Goal: Information Seeking & Learning: Learn about a topic

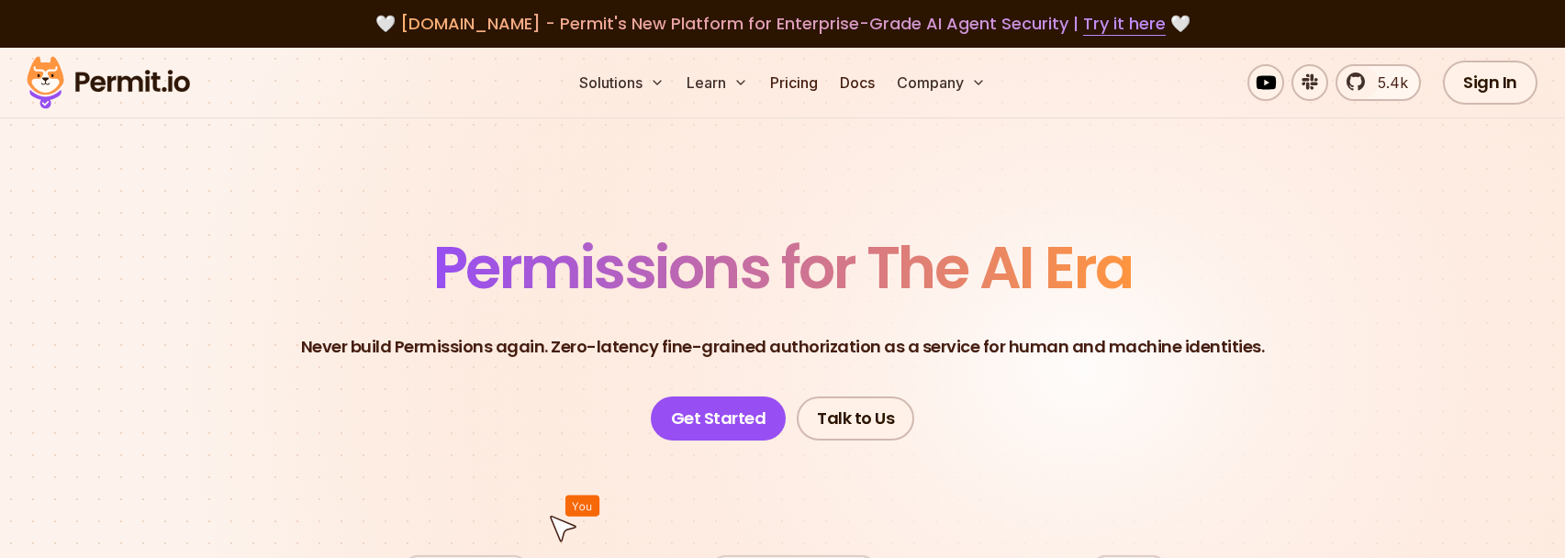
click at [663, 273] on span "Permissions for The AI Era" at bounding box center [782, 268] width 699 height 82
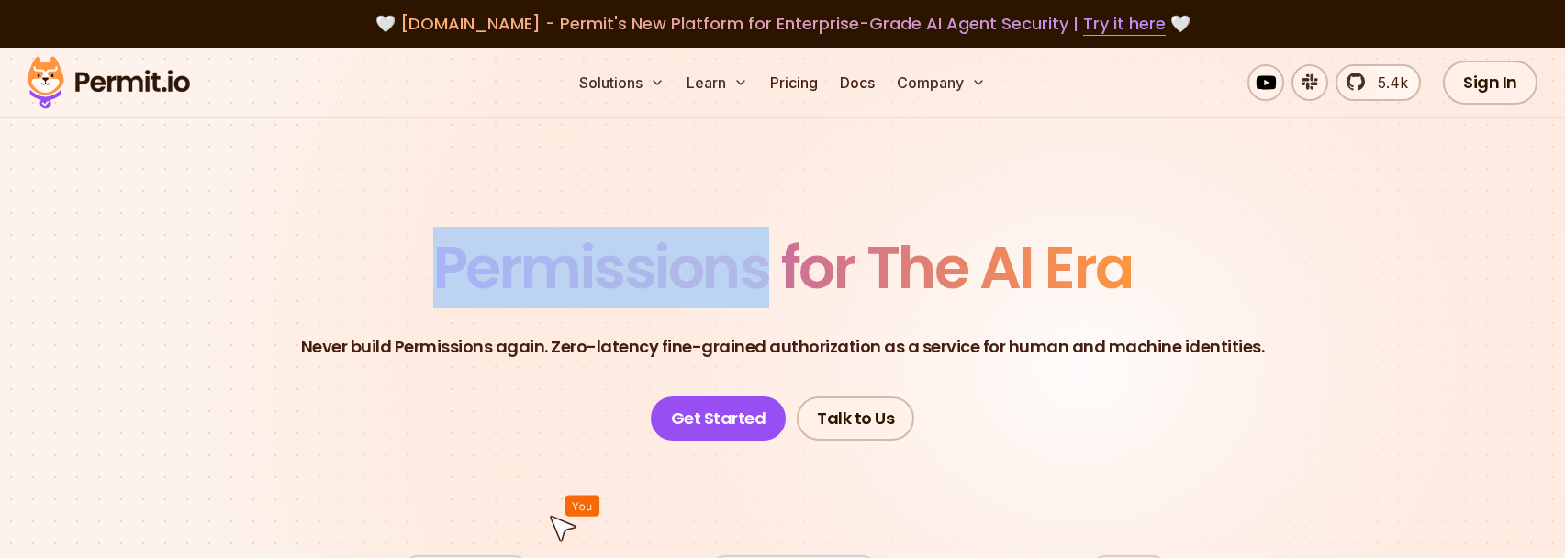
click at [663, 273] on span "Permissions for The AI Era" at bounding box center [782, 268] width 699 height 82
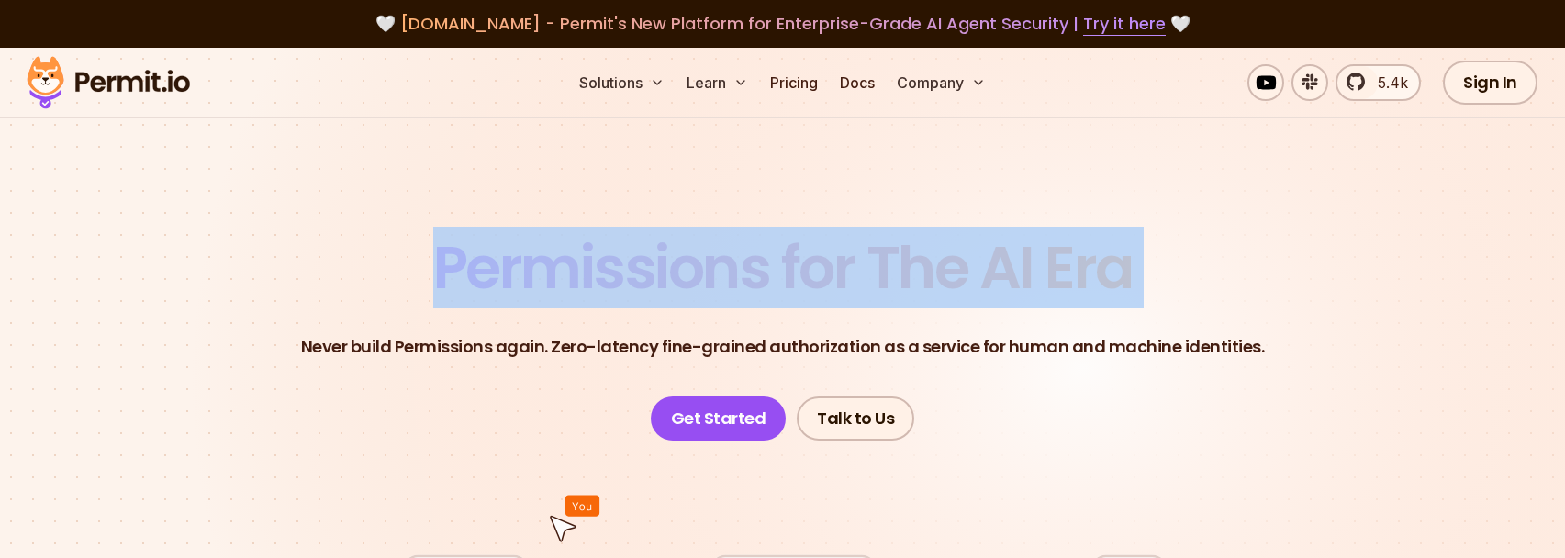
click at [663, 273] on span "Permissions for The AI Era" at bounding box center [782, 268] width 699 height 82
click at [544, 240] on span "Permissions for The AI Era" at bounding box center [782, 268] width 699 height 82
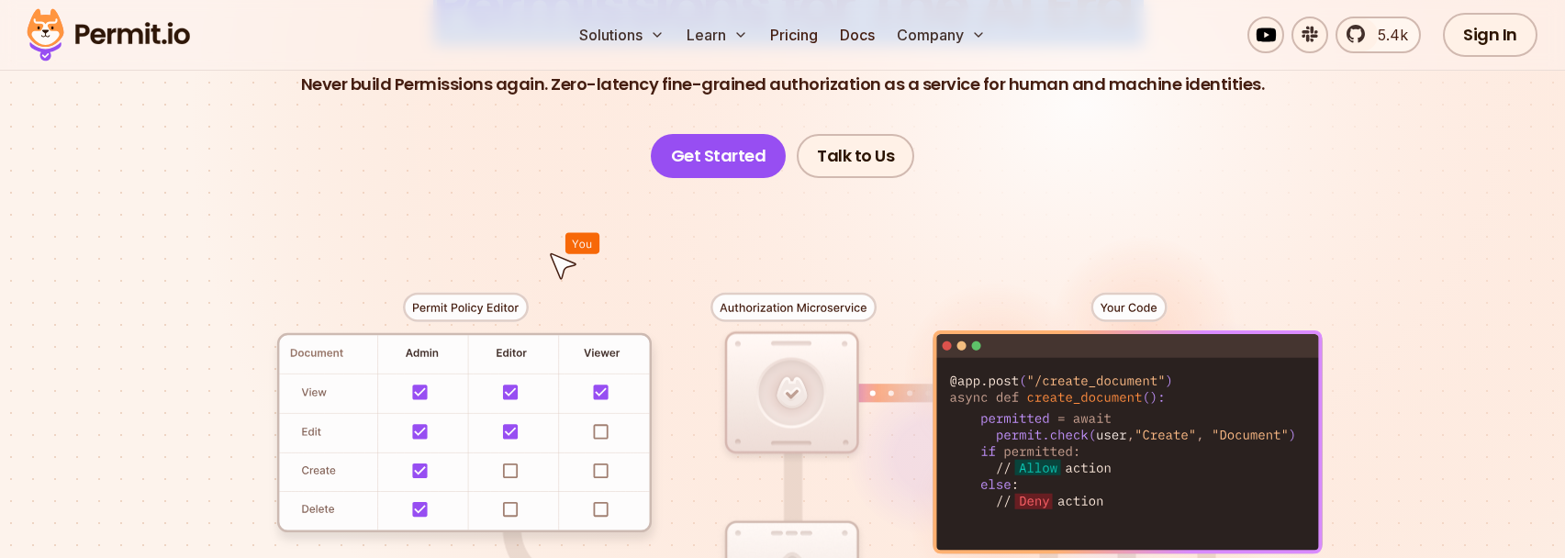
scroll to position [245, 0]
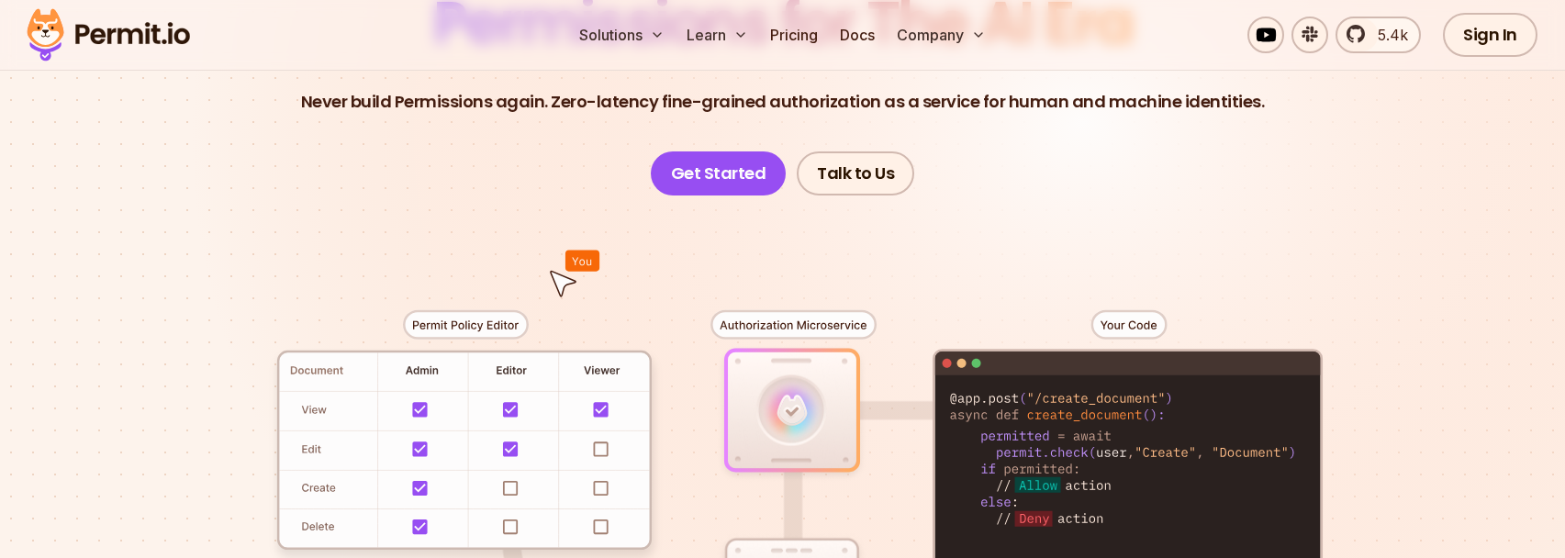
click at [510, 201] on div at bounding box center [782, 534] width 1285 height 676
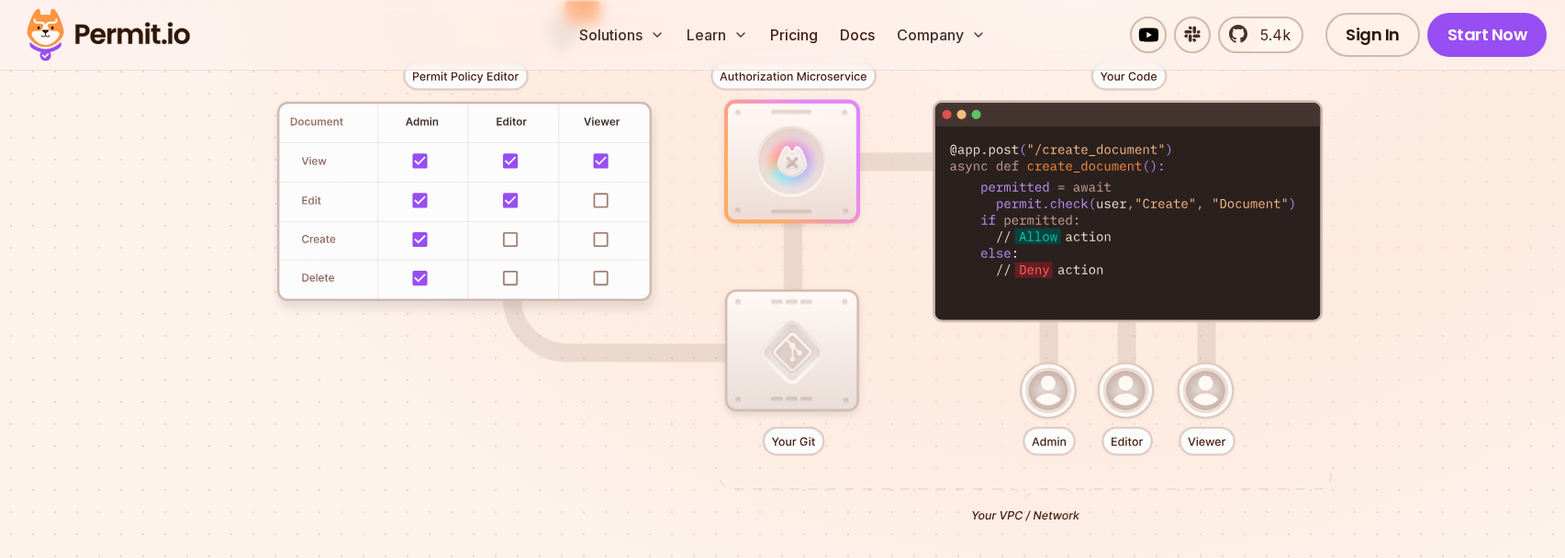
scroll to position [554, 0]
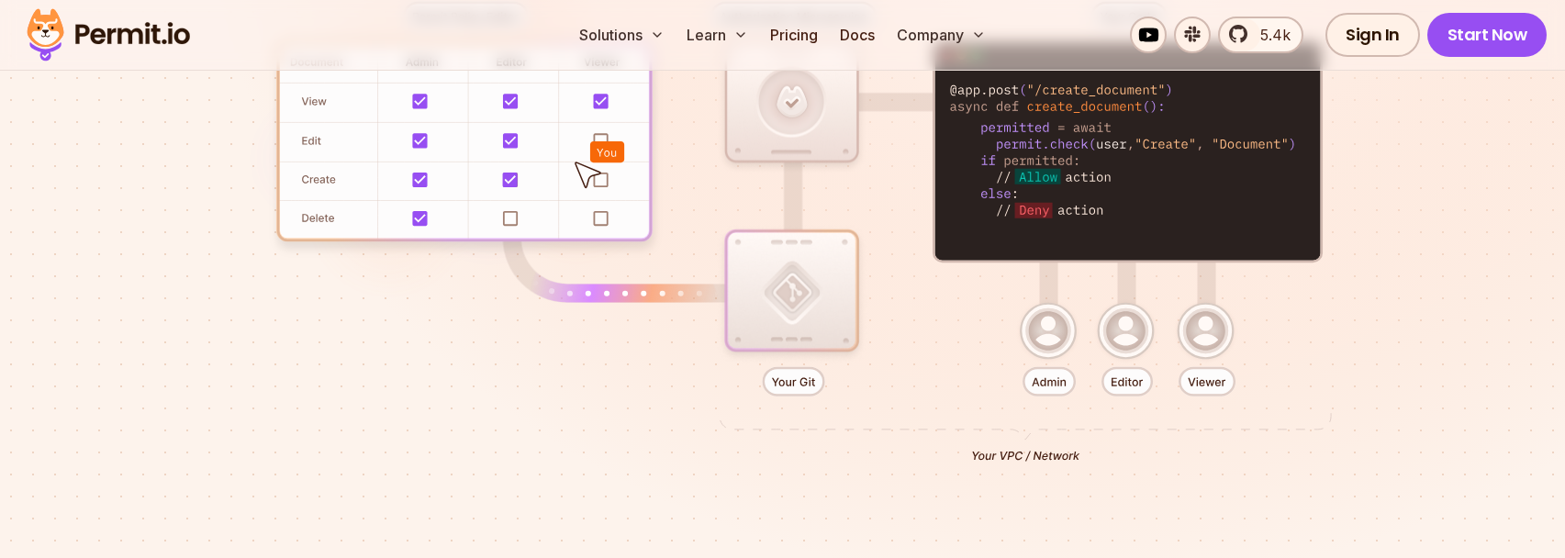
click at [1377, 192] on div at bounding box center [782, 225] width 1285 height 676
click at [1248, 30] on link "5.4k" at bounding box center [1260, 35] width 85 height 37
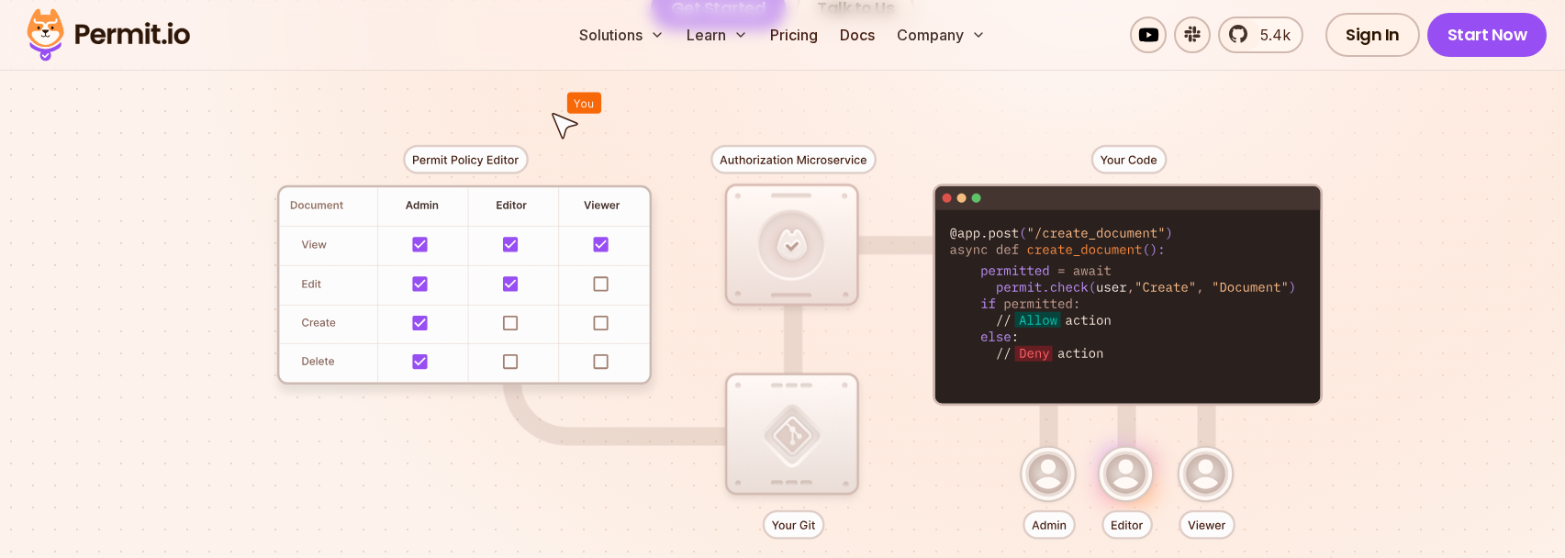
scroll to position [313, 0]
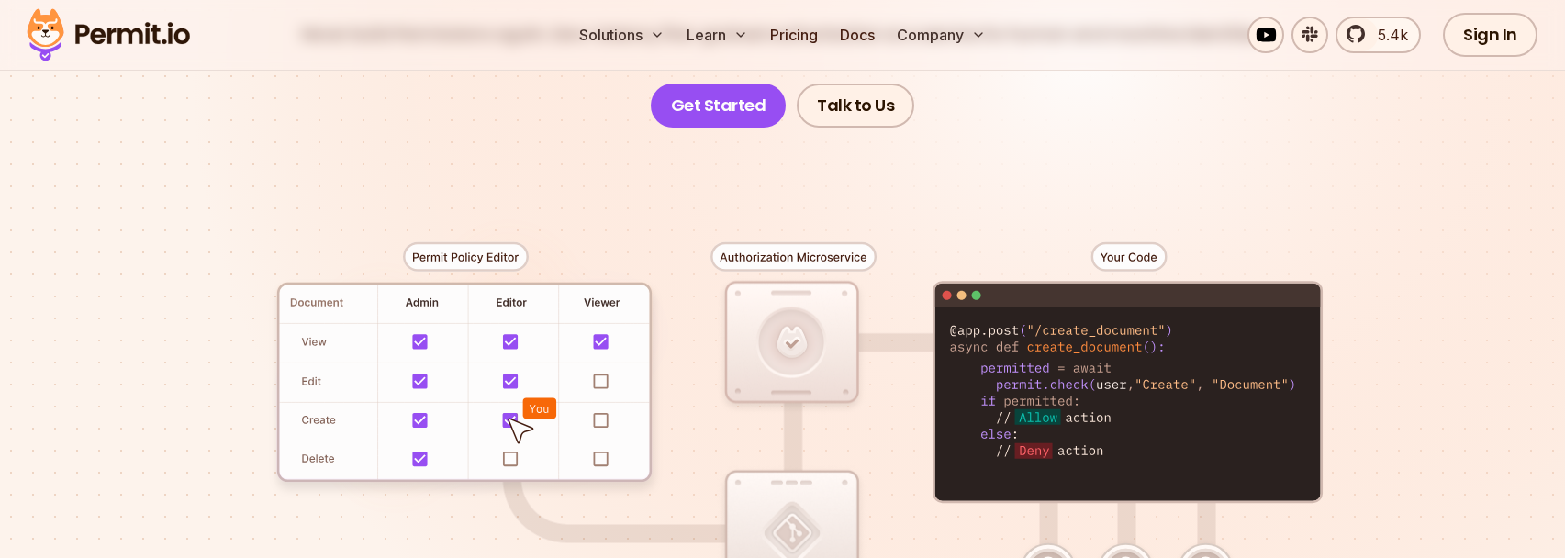
click at [809, 249] on div at bounding box center [782, 466] width 1285 height 676
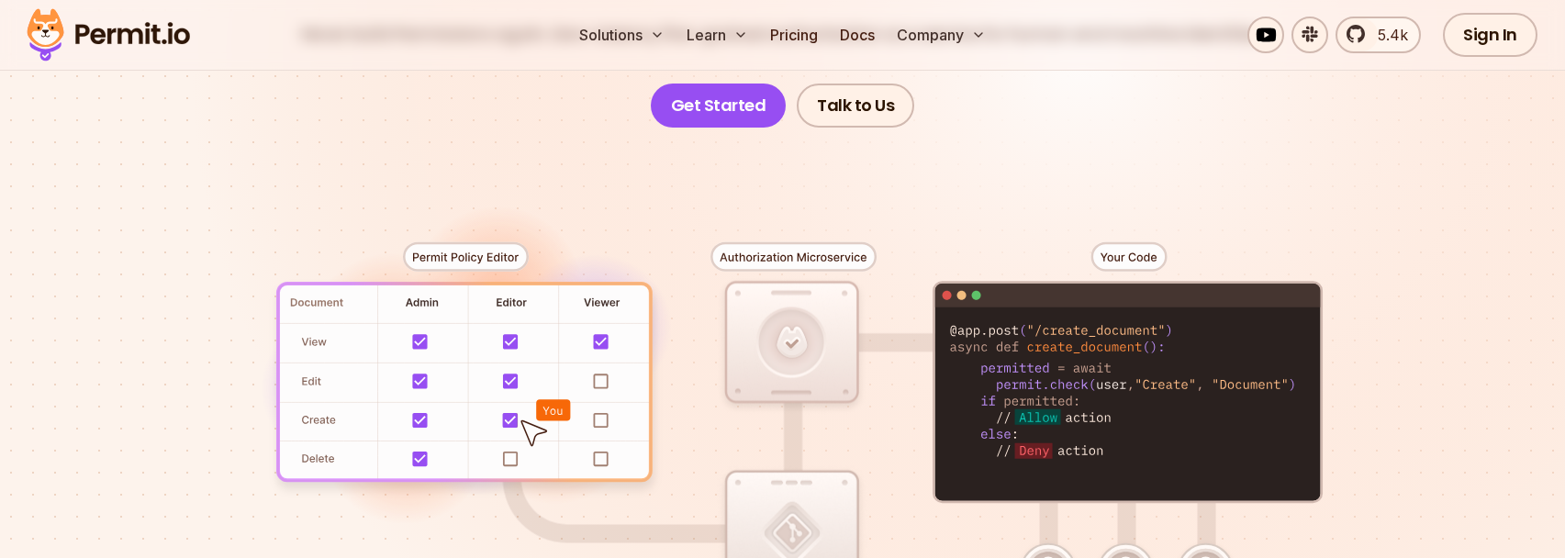
click at [809, 249] on div at bounding box center [782, 466] width 1285 height 676
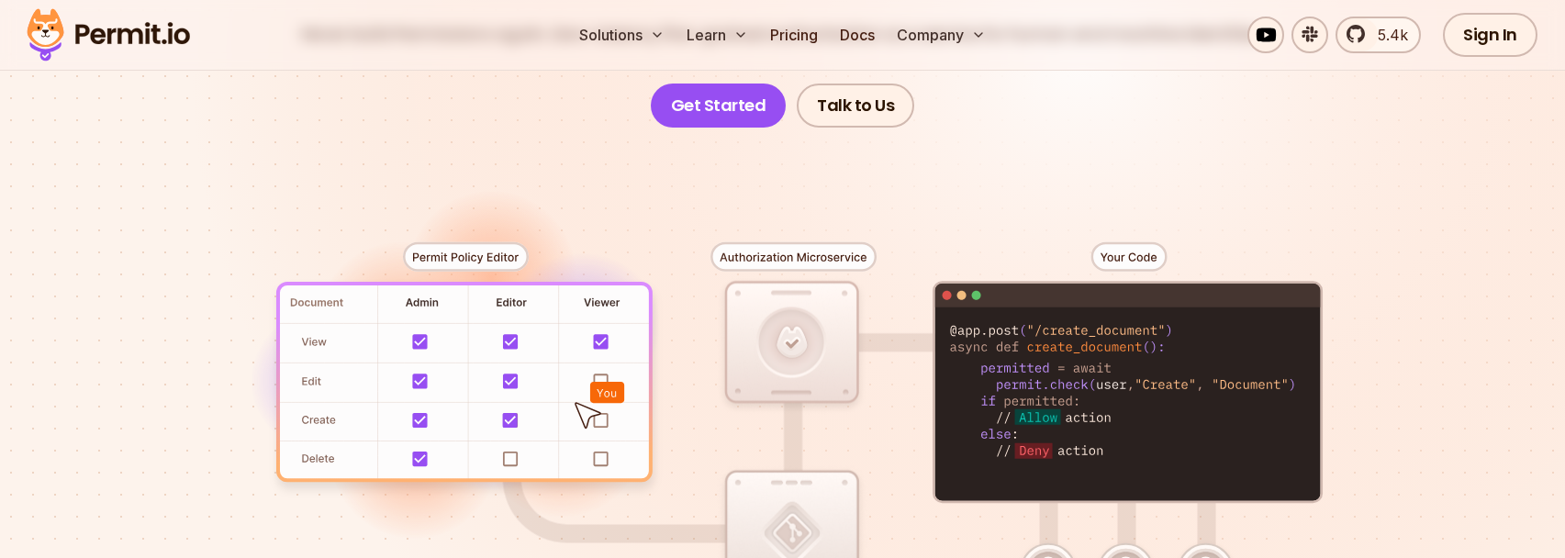
click at [862, 256] on div at bounding box center [782, 466] width 1285 height 676
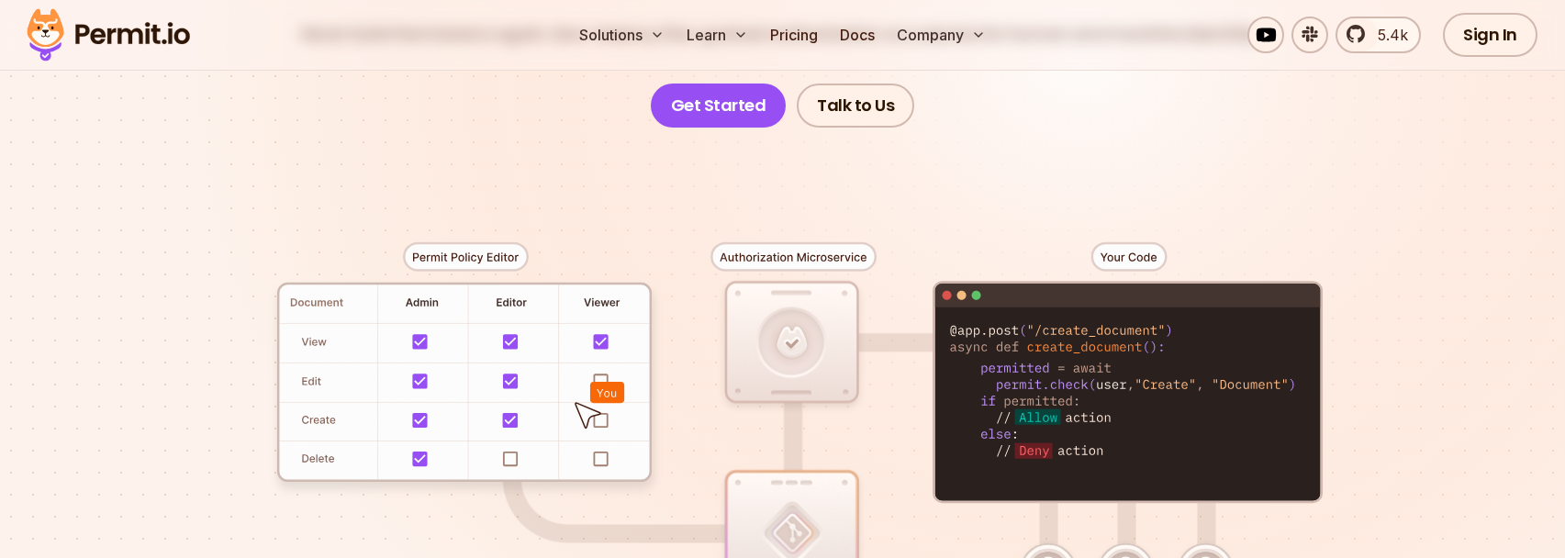
click at [802, 263] on div at bounding box center [782, 466] width 1285 height 676
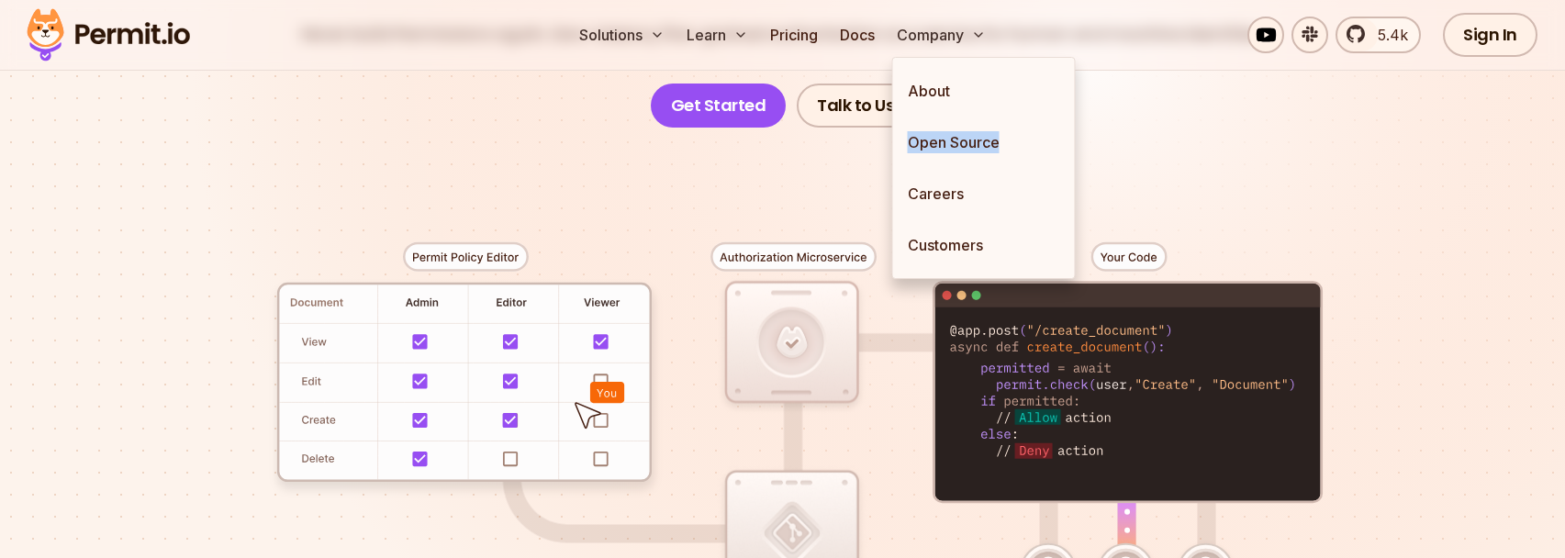
click at [497, 216] on div at bounding box center [782, 466] width 1285 height 676
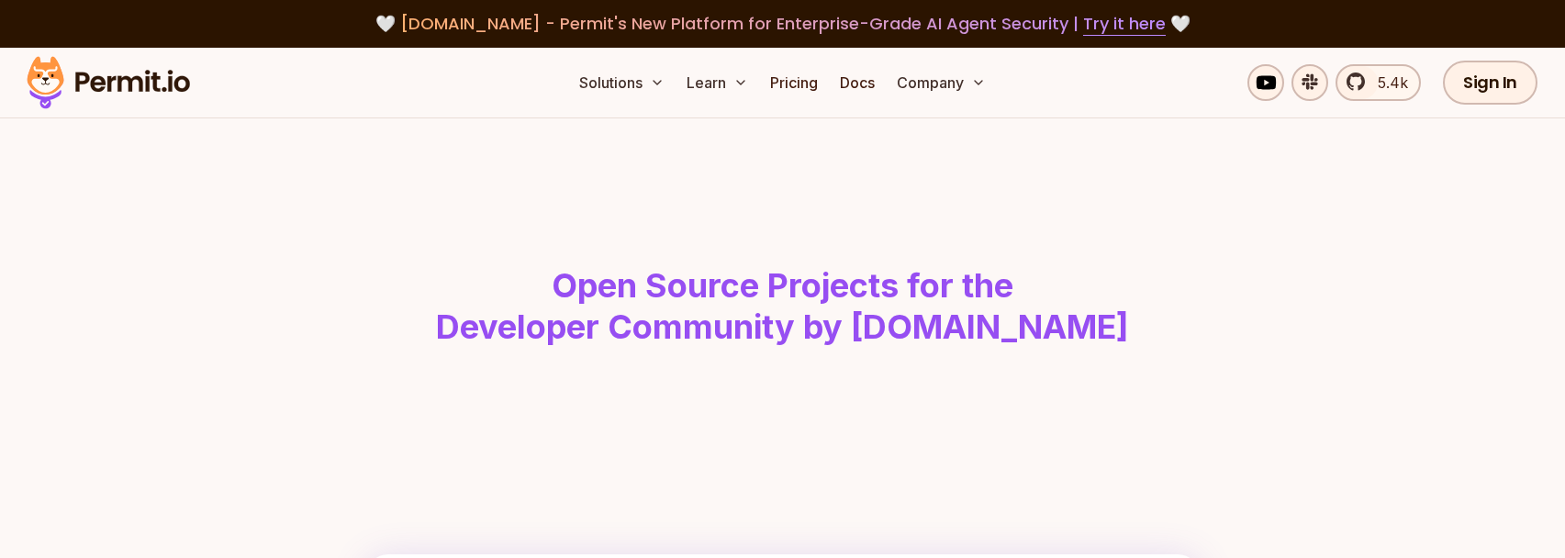
click at [717, 298] on h1 "Open Source Projects for the Developer Community by [DOMAIN_NAME]" at bounding box center [783, 307] width 940 height 84
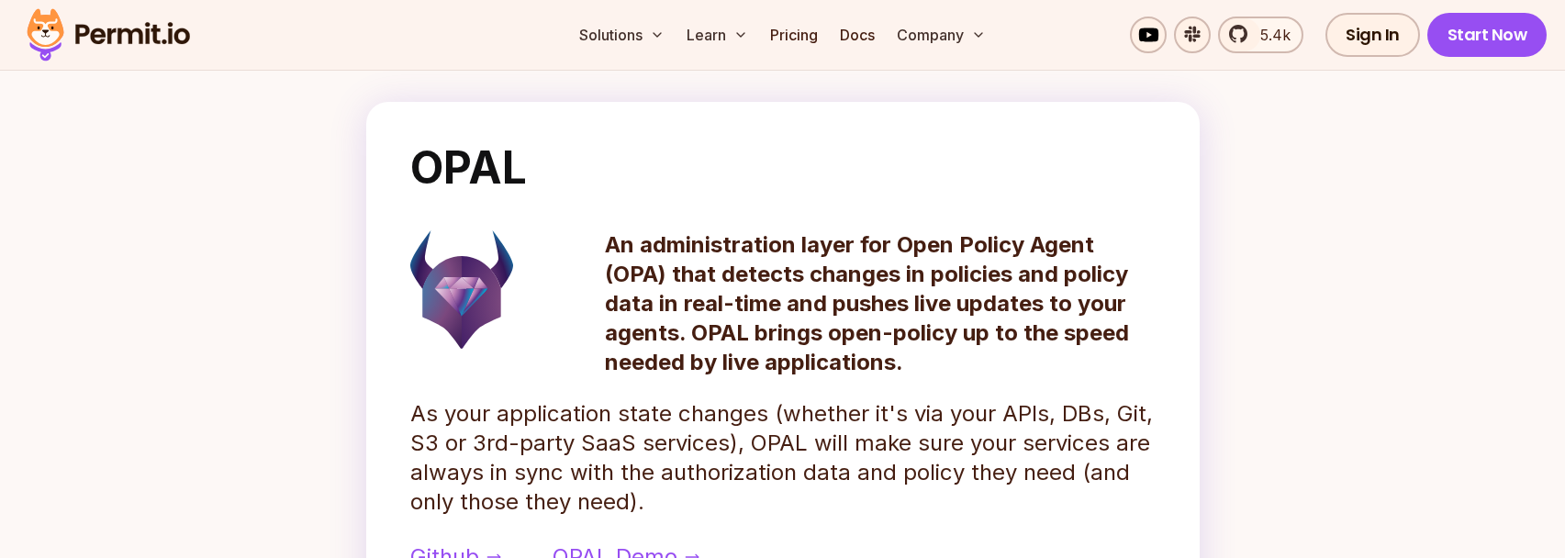
scroll to position [973, 0]
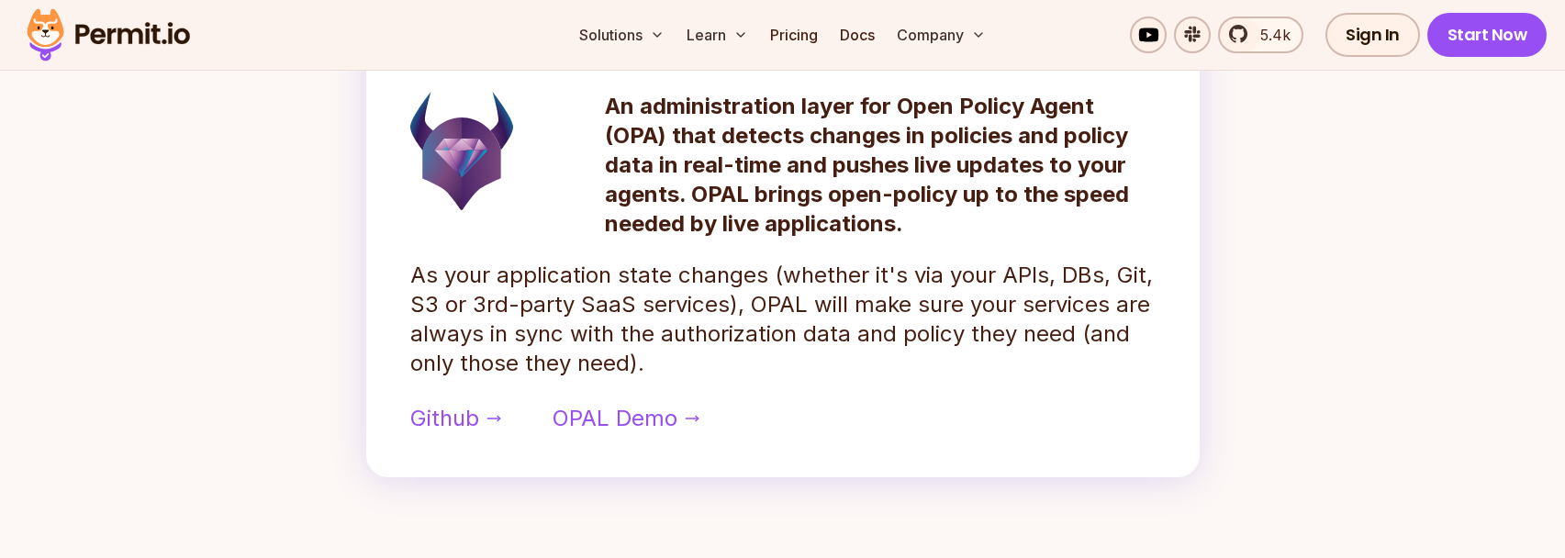
click at [601, 302] on p "As your application state changes (whether it's via your APIs, DBs, Git, S3 or …" at bounding box center [782, 319] width 745 height 117
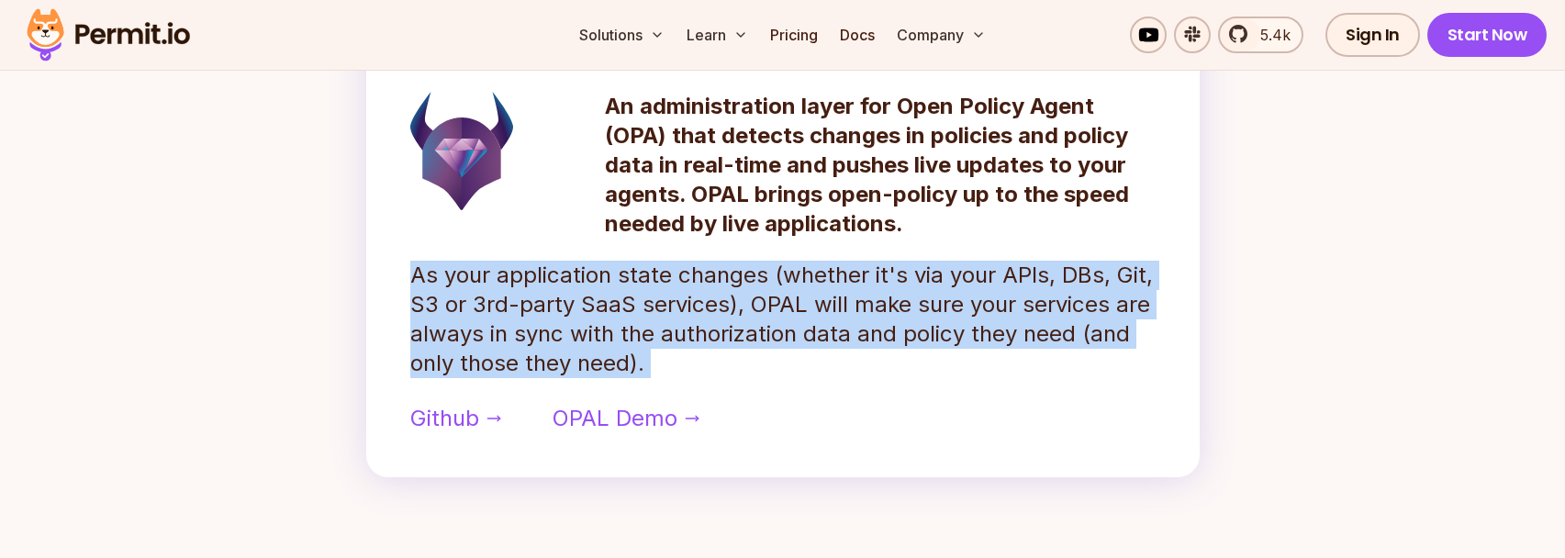
click at [601, 302] on p "As your application state changes (whether it's via your APIs, DBs, Git, S3 or …" at bounding box center [782, 319] width 745 height 117
click at [817, 308] on p "As your application state changes (whether it's via your APIs, DBs, Git, S3 or …" at bounding box center [782, 319] width 745 height 117
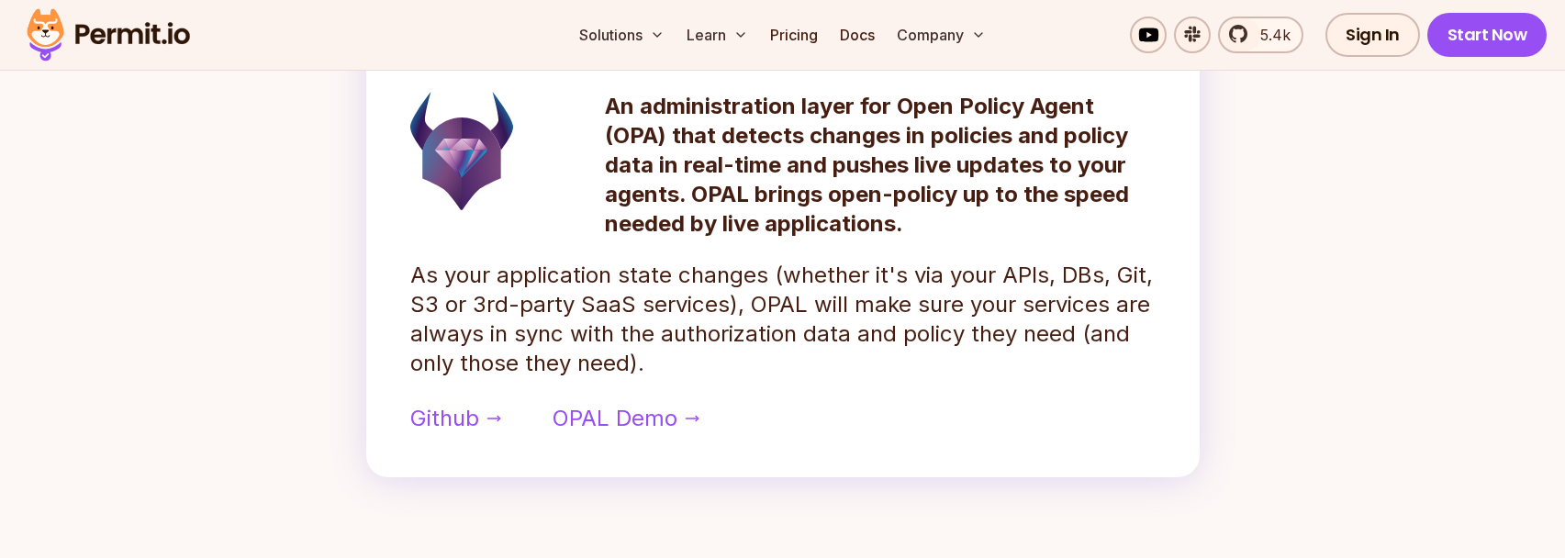
click at [860, 304] on p "As your application state changes (whether it's via your APIs, DBs, Git, S3 or …" at bounding box center [782, 319] width 745 height 117
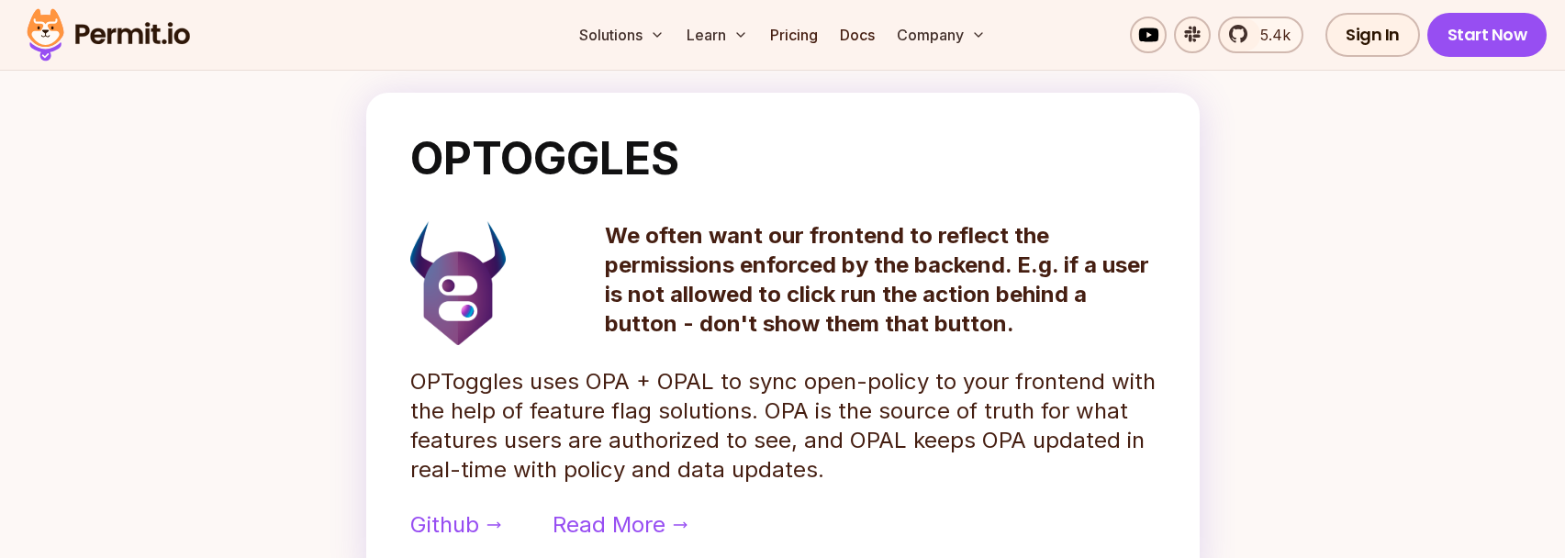
scroll to position [1557, 0]
